Goal: Information Seeking & Learning: Learn about a topic

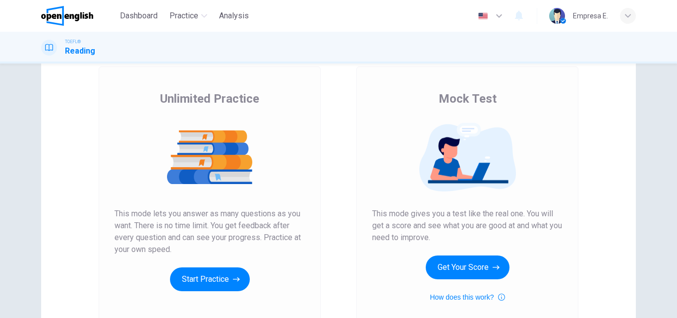
scroll to position [149, 0]
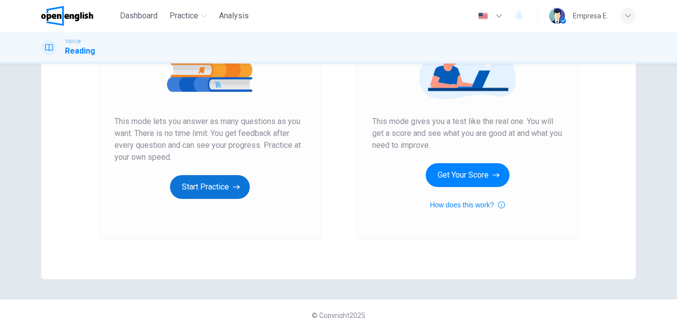
click at [219, 185] on button "Start Practice" at bounding box center [210, 187] width 80 height 24
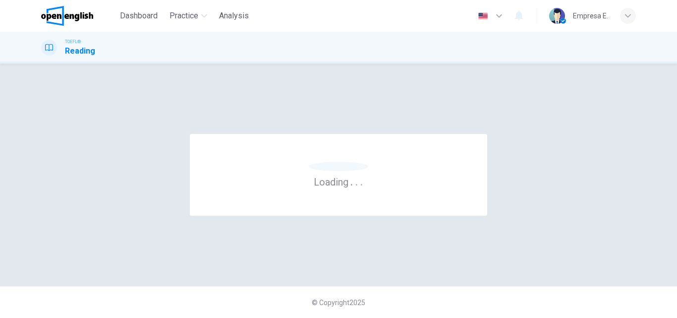
scroll to position [0, 0]
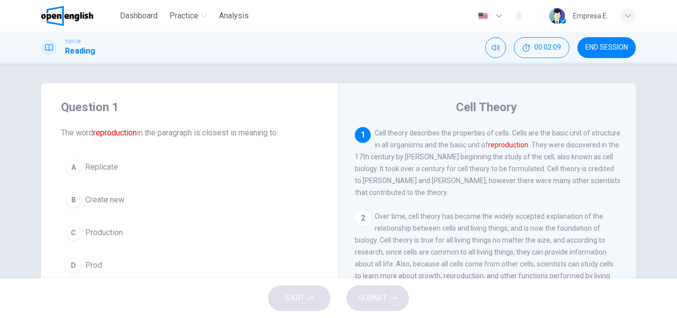
click at [101, 198] on span "Create new" at bounding box center [104, 200] width 39 height 12
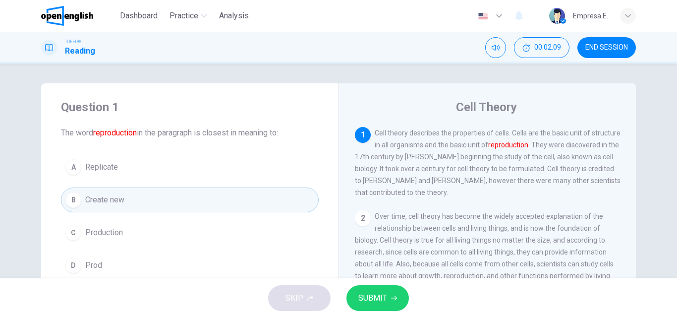
scroll to position [50, 0]
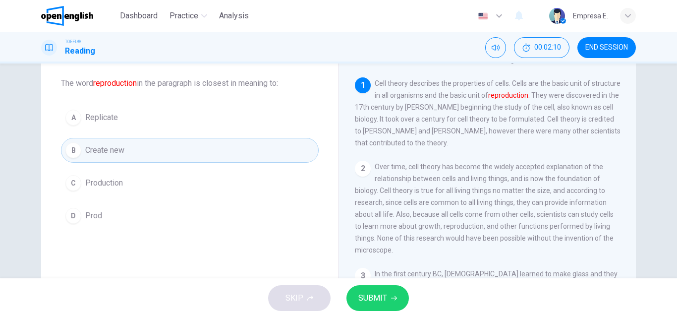
click at [382, 302] on span "SUBMIT" at bounding box center [372, 298] width 29 height 14
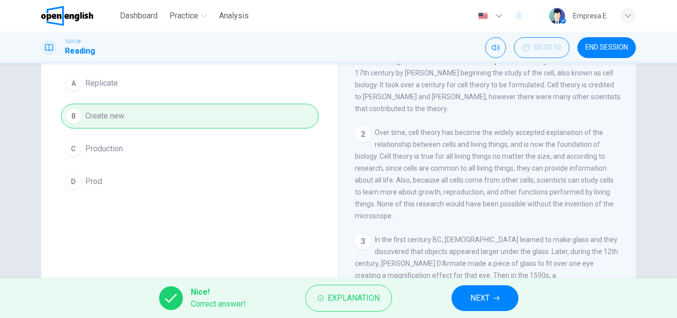
scroll to position [99, 0]
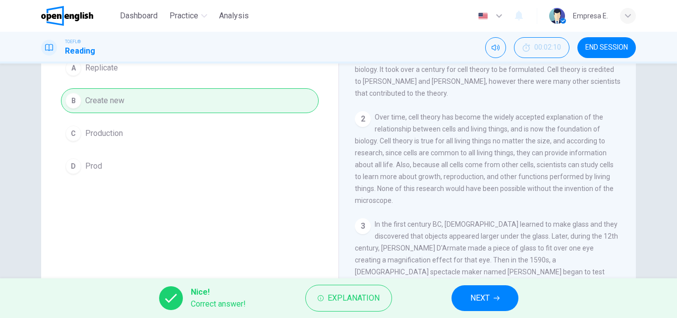
click at [485, 301] on span "NEXT" at bounding box center [479, 298] width 19 height 14
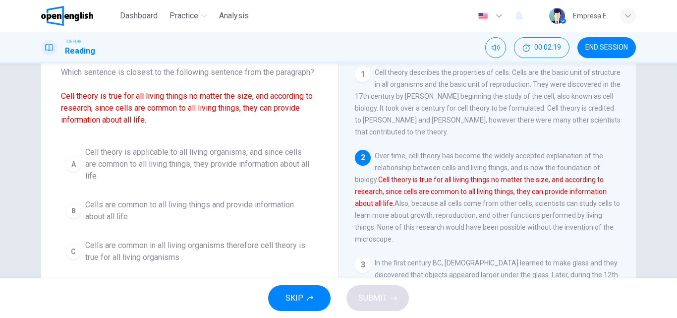
scroll to position [48, 0]
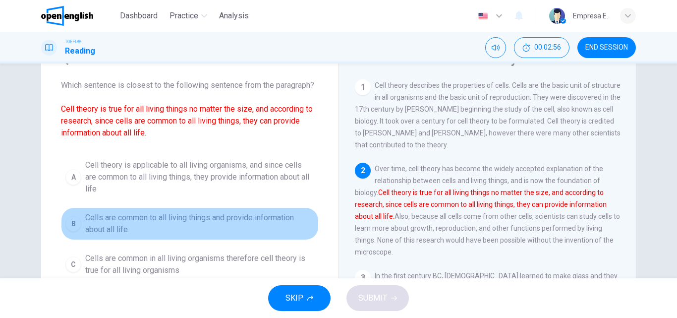
click at [144, 217] on span "Cells are common to all living things and provide information about all life" at bounding box center [199, 224] width 229 height 24
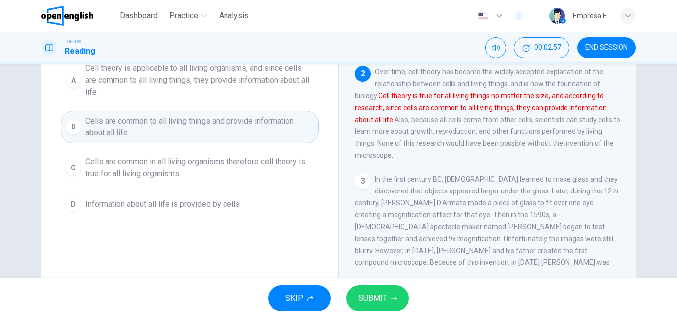
scroll to position [147, 0]
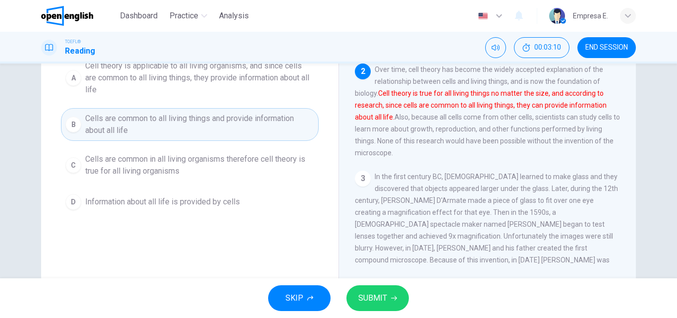
click at [394, 295] on icon "button" at bounding box center [394, 298] width 6 height 6
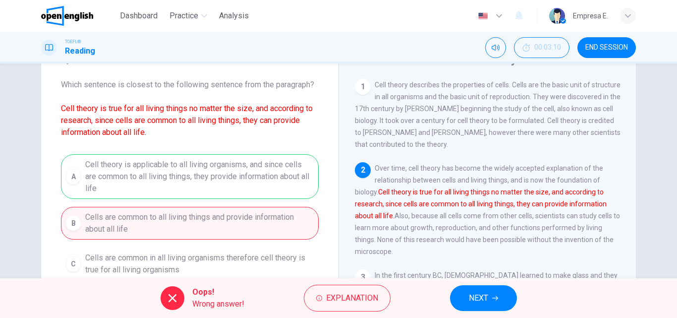
scroll to position [48, 0]
click at [345, 298] on span "Explanation" at bounding box center [352, 298] width 52 height 14
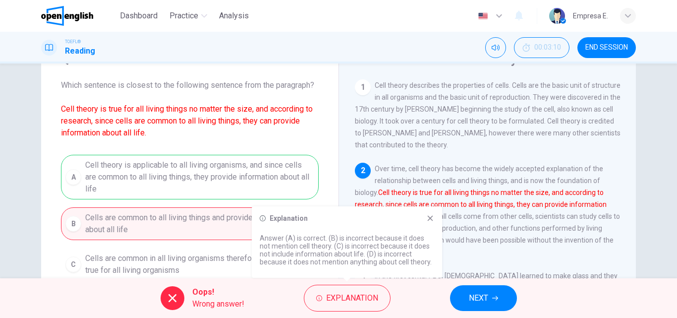
click at [427, 222] on icon at bounding box center [430, 218] width 8 height 8
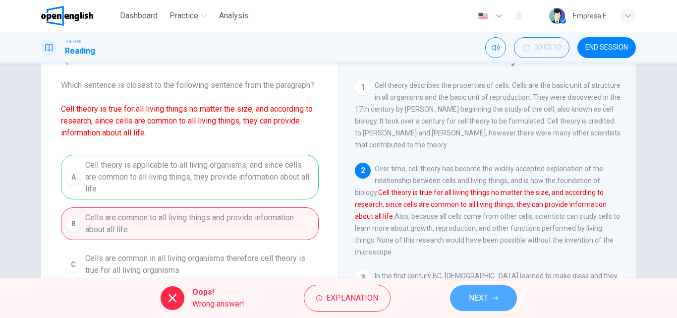
click at [475, 299] on span "NEXT" at bounding box center [478, 298] width 19 height 14
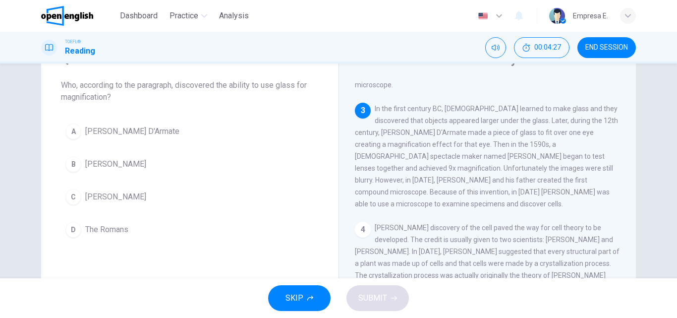
scroll to position [172, 0]
drag, startPoint x: 129, startPoint y: 197, endPoint x: 214, endPoint y: 241, distance: 95.8
click at [129, 198] on span "Zacharias Jansen" at bounding box center [115, 197] width 61 height 12
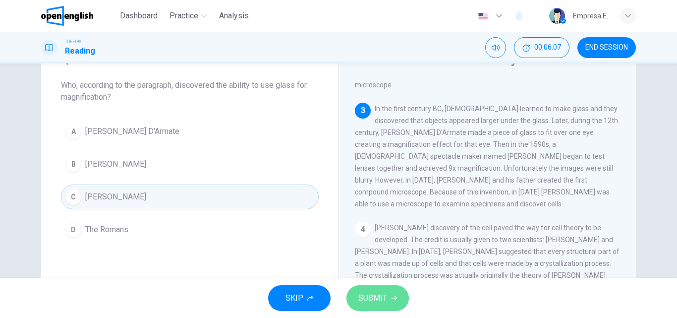
click at [375, 303] on span "SUBMIT" at bounding box center [372, 298] width 29 height 14
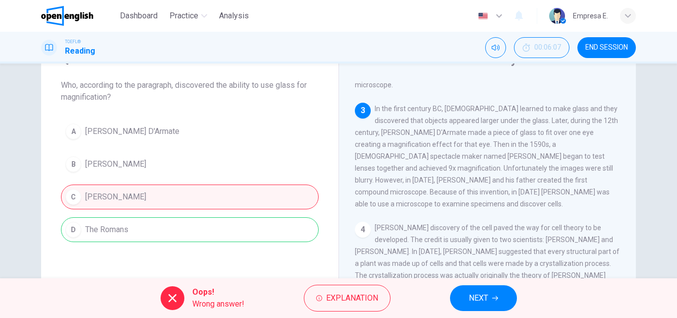
click at [493, 300] on icon "button" at bounding box center [495, 298] width 6 height 6
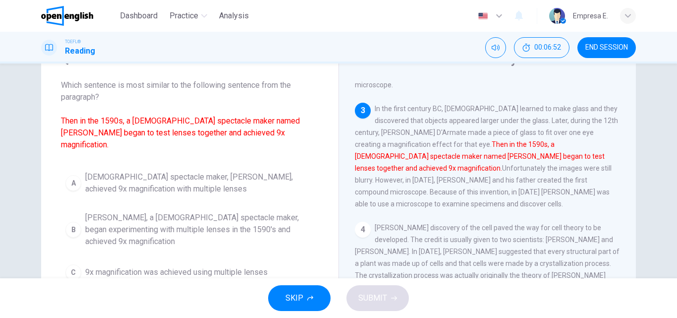
click at [197, 174] on span "Dutch spectacle maker, Zacharias Jansen, achieved 9x magnification with multipl…" at bounding box center [199, 183] width 229 height 24
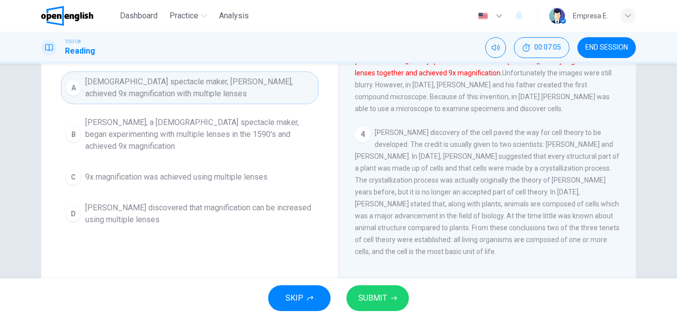
scroll to position [147, 0]
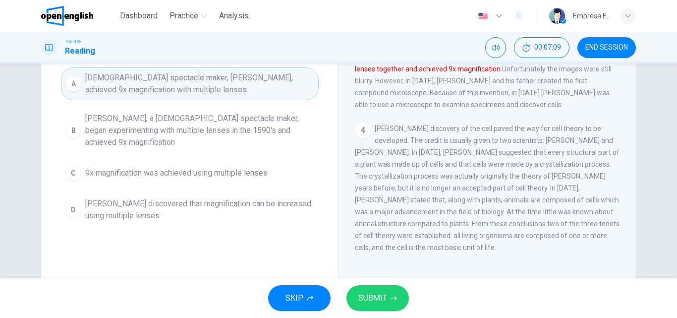
click at [391, 287] on button "SUBMIT" at bounding box center [378, 298] width 62 height 26
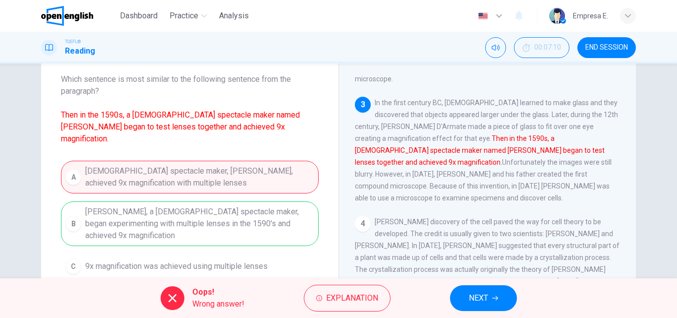
scroll to position [48, 0]
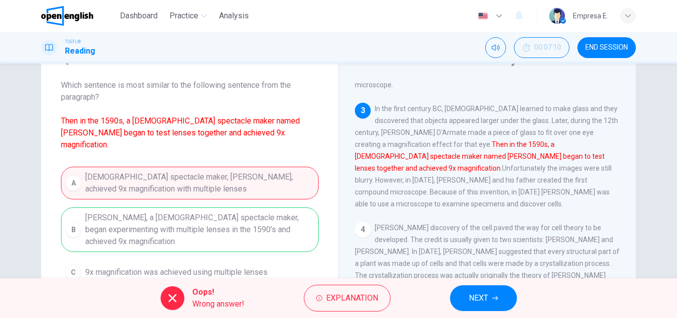
click at [169, 217] on div "A Dutch spectacle maker, Zacharias Jansen, achieved 9x magnification with multi…" at bounding box center [190, 246] width 258 height 159
click at [505, 300] on button "NEXT" at bounding box center [483, 298] width 67 height 26
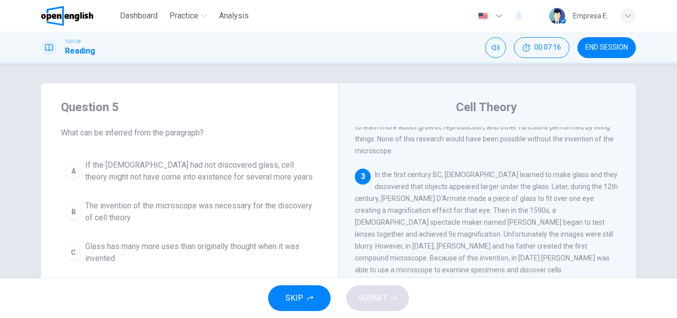
scroll to position [50, 0]
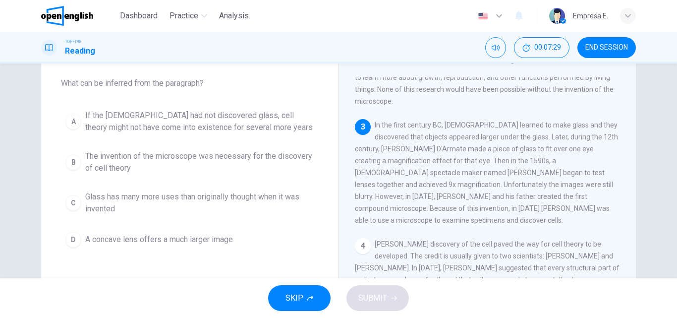
click at [290, 149] on button "B The invention of the microscope was necessary for the discovery of cell theory" at bounding box center [190, 162] width 258 height 33
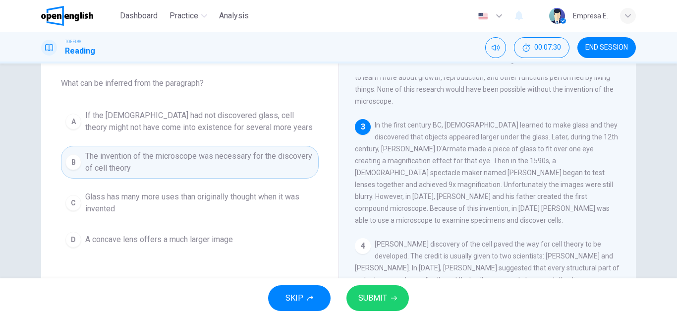
click at [390, 291] on button "SUBMIT" at bounding box center [378, 298] width 62 height 26
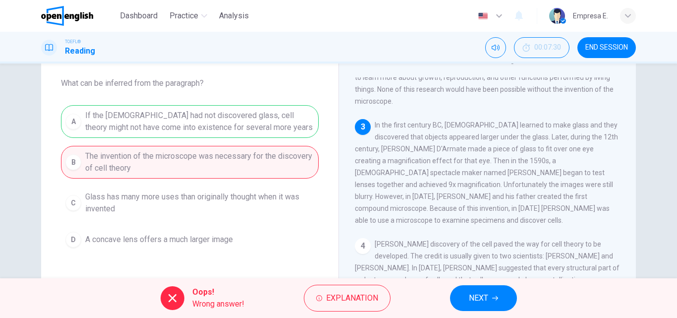
click at [252, 128] on div "A If the Romans had not discovered glass, cell theory might not have come into …" at bounding box center [190, 178] width 258 height 147
click at [607, 47] on span "END SESSION" at bounding box center [606, 48] width 43 height 8
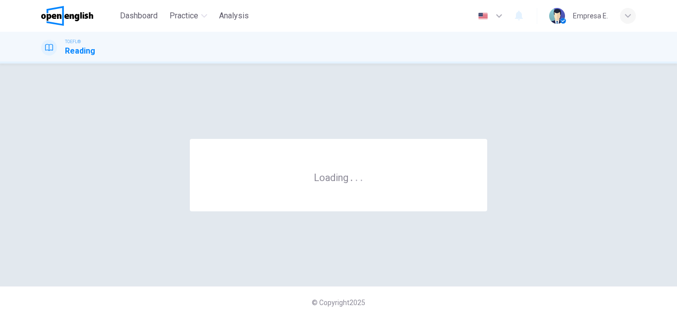
scroll to position [0, 0]
click at [364, 63] on div "TOEFL® Reading" at bounding box center [338, 48] width 677 height 32
